Goal: Transaction & Acquisition: Download file/media

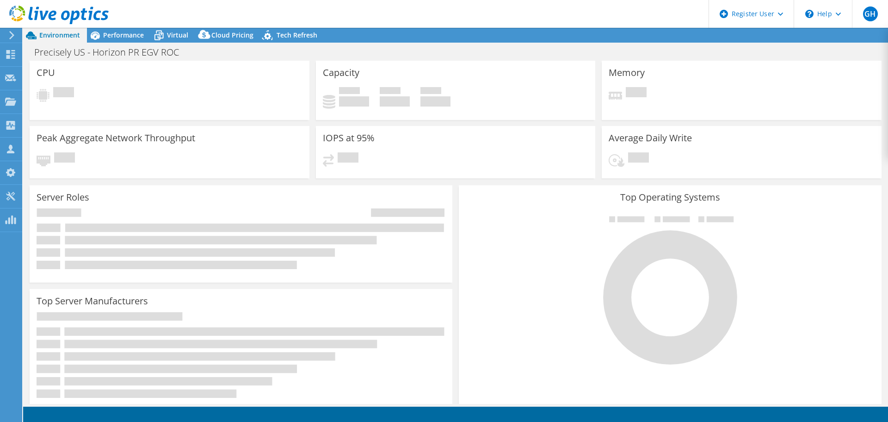
select select "USD"
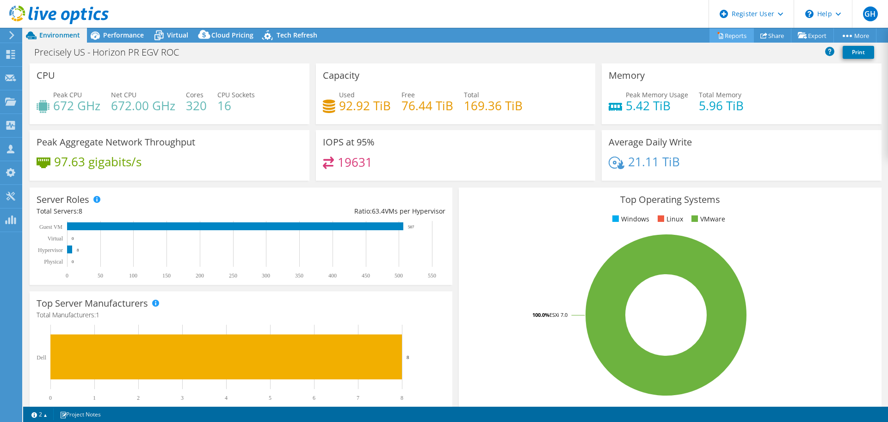
click at [724, 39] on link "Reports" at bounding box center [732, 35] width 44 height 14
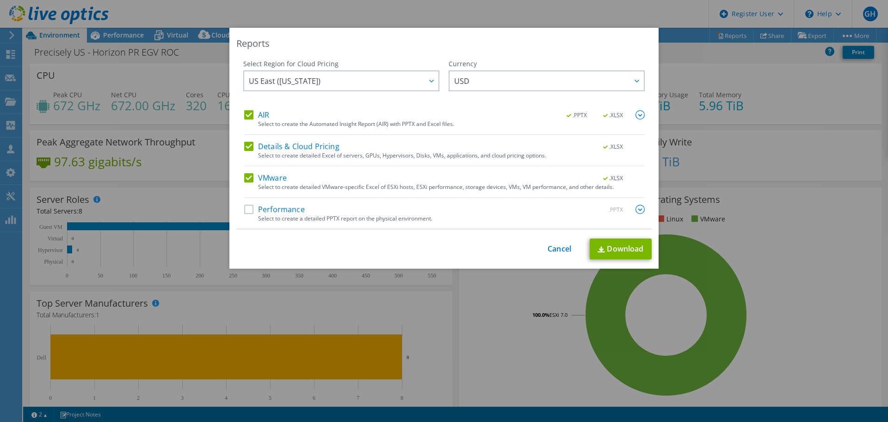
click at [245, 210] on label "Performance" at bounding box center [274, 209] width 61 height 9
click at [0, 0] on input "Performance" at bounding box center [0, 0] width 0 height 0
click at [611, 242] on link "Download" at bounding box center [621, 248] width 62 height 21
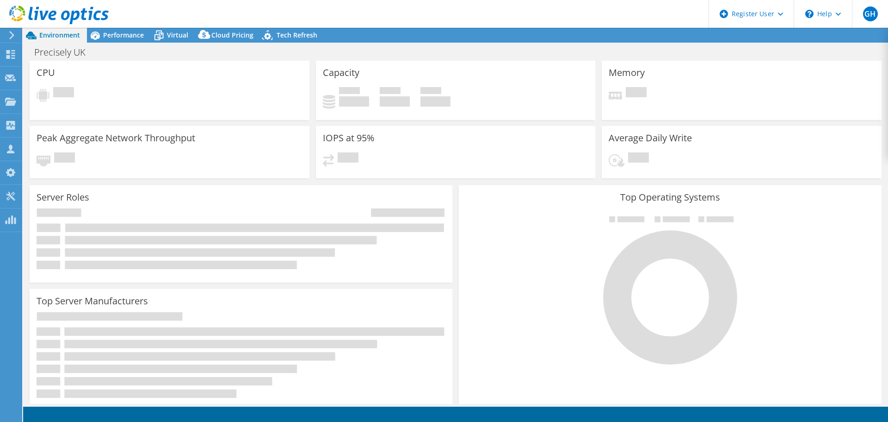
select select "USD"
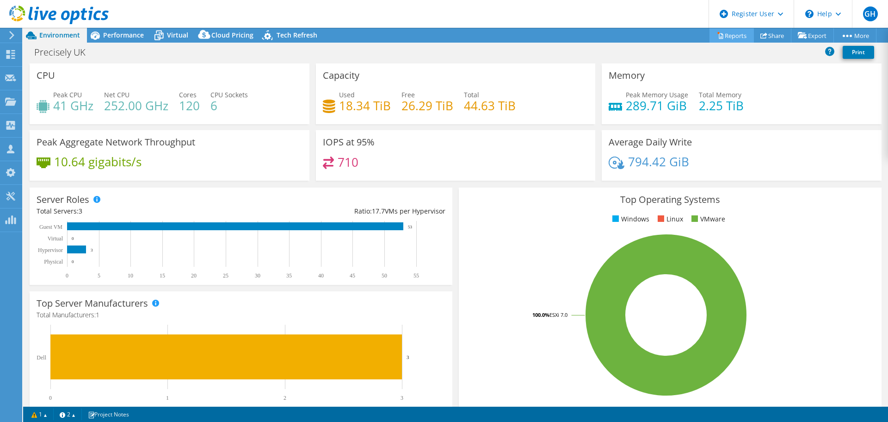
click at [725, 33] on link "Reports" at bounding box center [732, 35] width 44 height 14
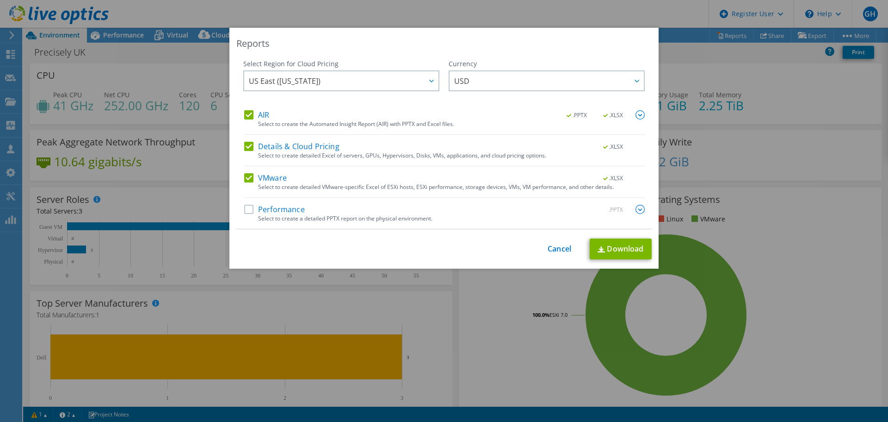
click at [245, 210] on label "Performance" at bounding box center [274, 209] width 61 height 9
click at [0, 0] on input "Performance" at bounding box center [0, 0] width 0 height 0
click at [615, 249] on link "Download" at bounding box center [621, 248] width 62 height 21
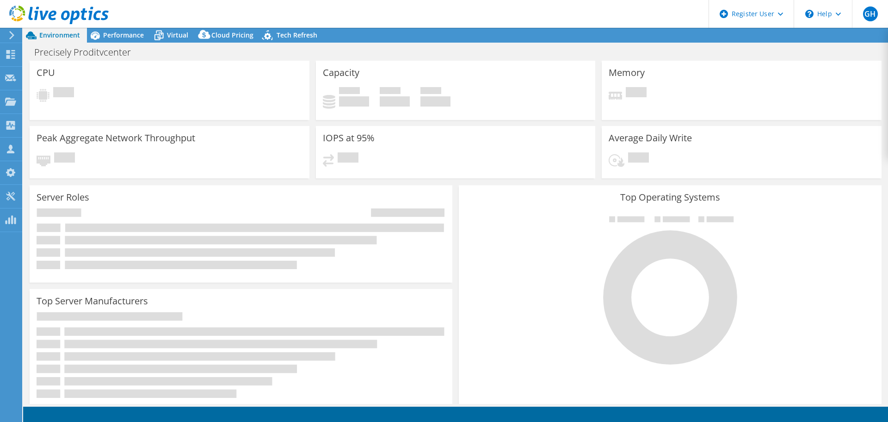
select select "USD"
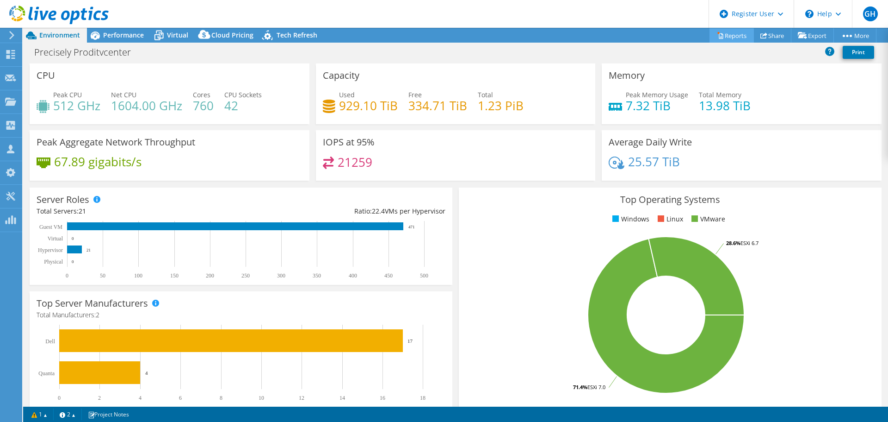
click at [727, 36] on link "Reports" at bounding box center [732, 35] width 44 height 14
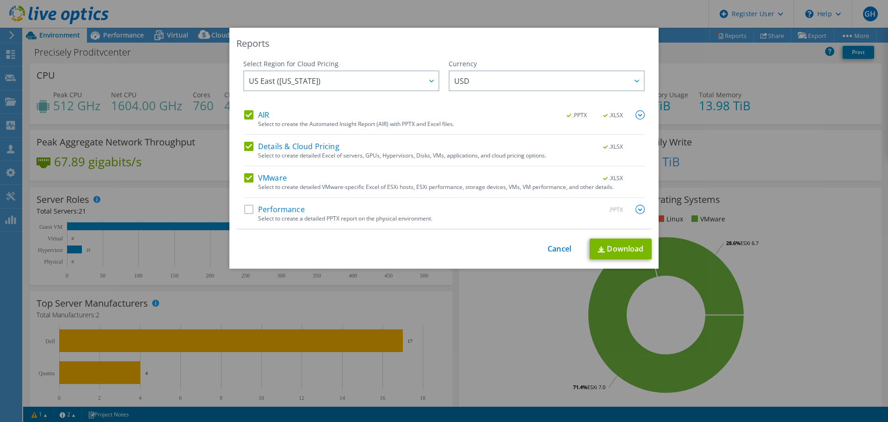
click at [248, 211] on label "Performance" at bounding box center [274, 209] width 61 height 9
click at [0, 0] on input "Performance" at bounding box center [0, 0] width 0 height 0
click at [631, 248] on link "Download" at bounding box center [621, 248] width 62 height 21
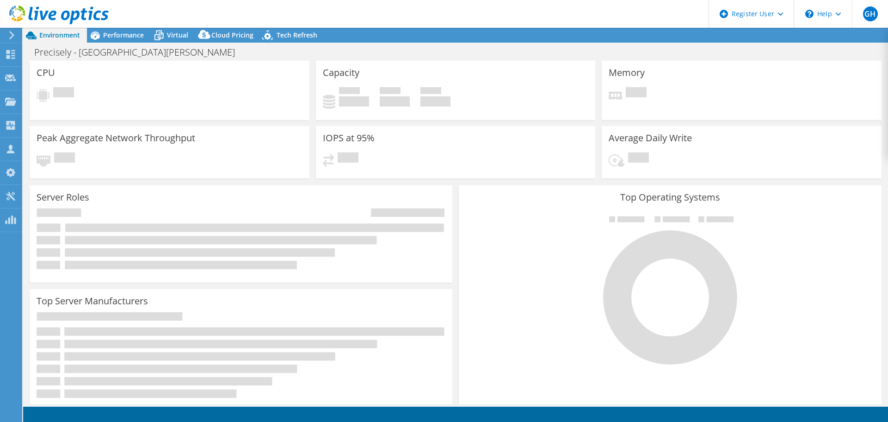
select select "USD"
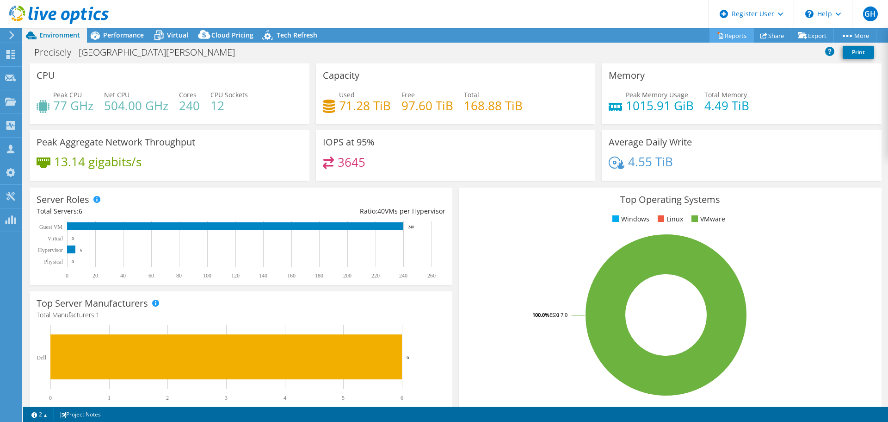
click at [727, 33] on link "Reports" at bounding box center [732, 35] width 44 height 14
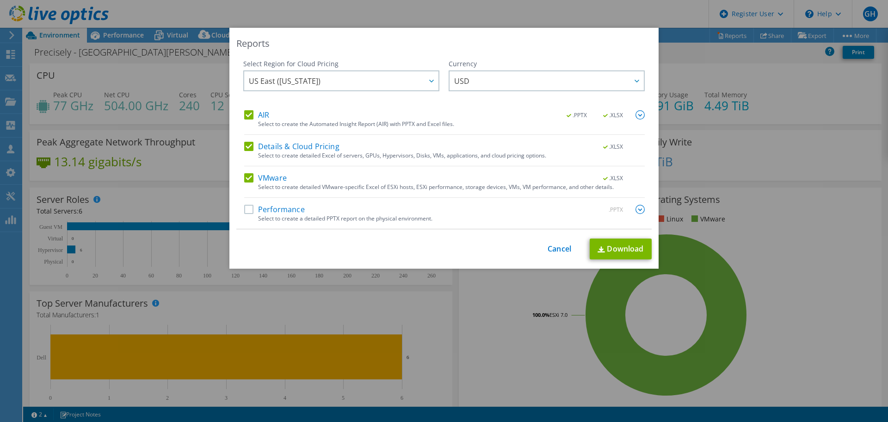
click at [244, 210] on label "Performance" at bounding box center [274, 209] width 61 height 9
click at [0, 0] on input "Performance" at bounding box center [0, 0] width 0 height 0
click at [615, 249] on link "Download" at bounding box center [621, 248] width 62 height 21
